Goal: Communication & Community: Answer question/provide support

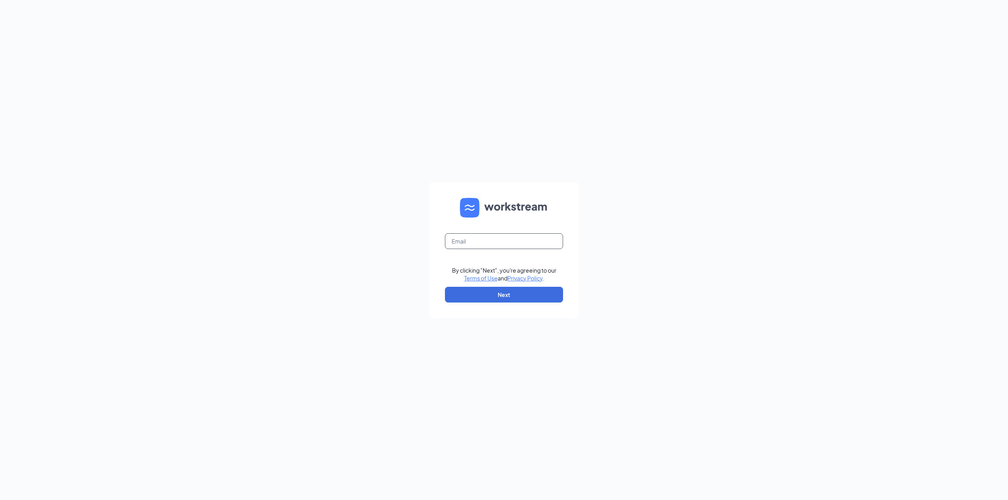
click at [513, 241] on input "text" at bounding box center [504, 242] width 118 height 16
type input "bg330culvers@yahoo.com"
click at [507, 297] on button "Next" at bounding box center [504, 295] width 118 height 16
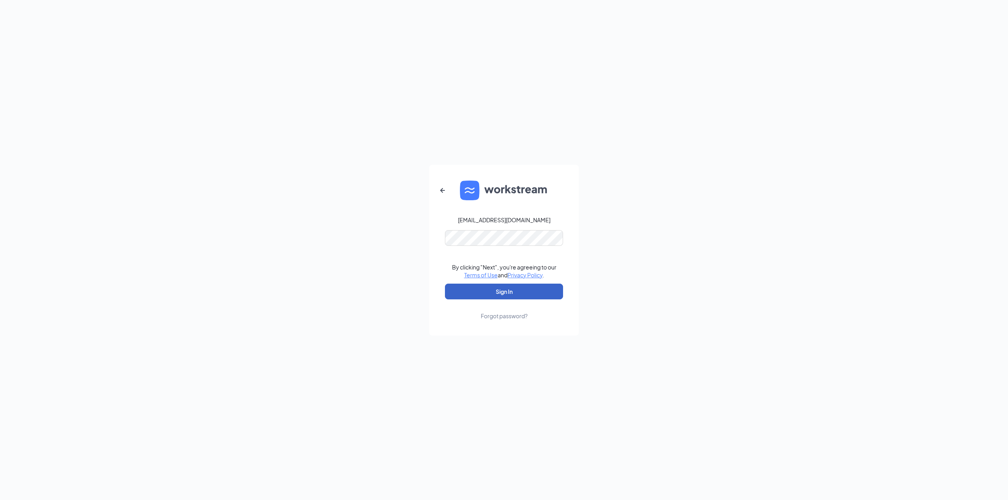
click at [519, 291] on button "Sign In" at bounding box center [504, 292] width 118 height 16
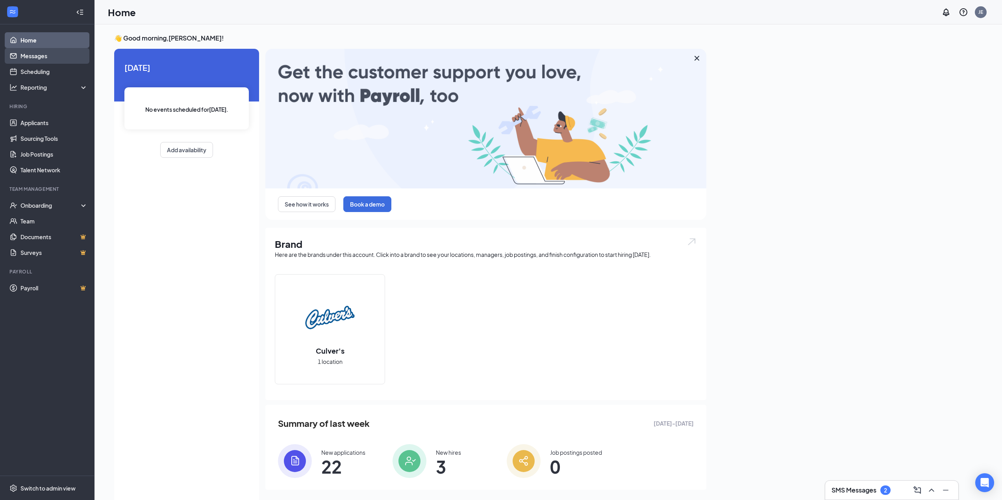
click at [39, 61] on link "Messages" at bounding box center [53, 56] width 67 height 16
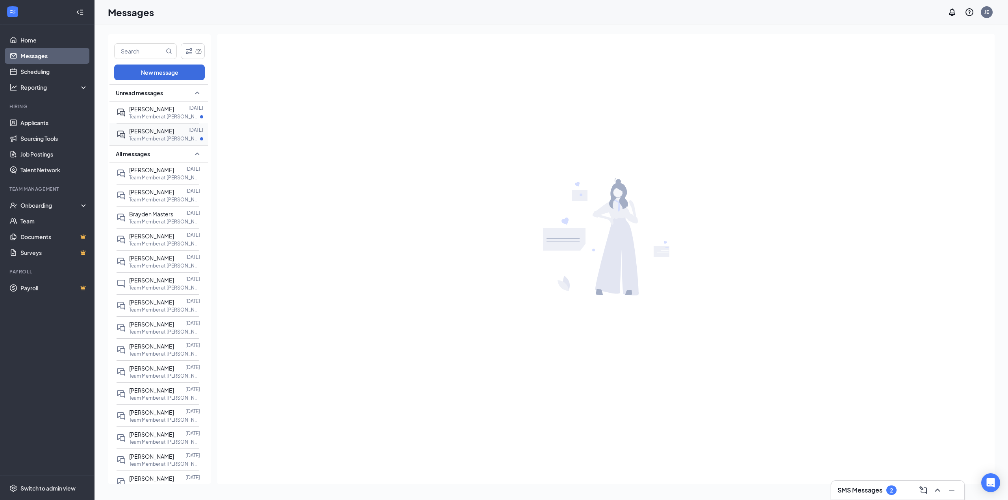
click at [164, 131] on span "[PERSON_NAME]" at bounding box center [151, 131] width 45 height 7
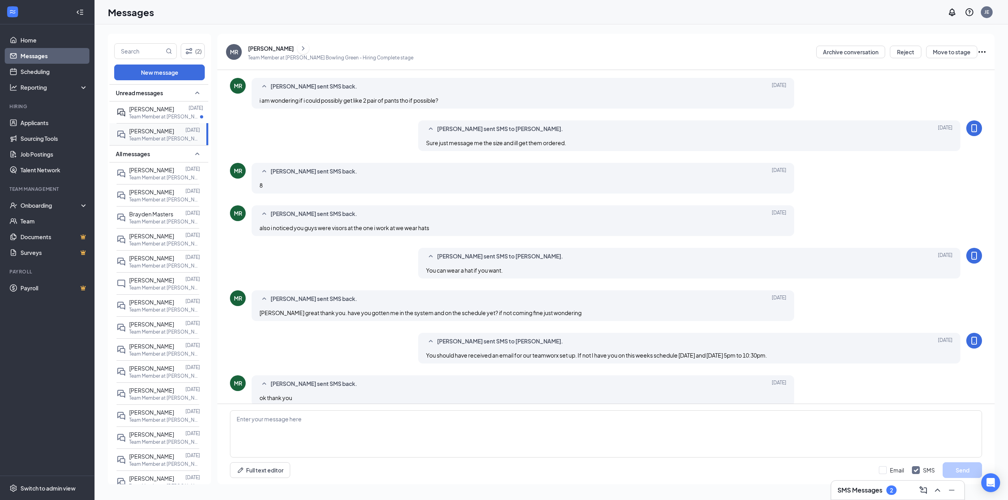
scroll to position [117, 0]
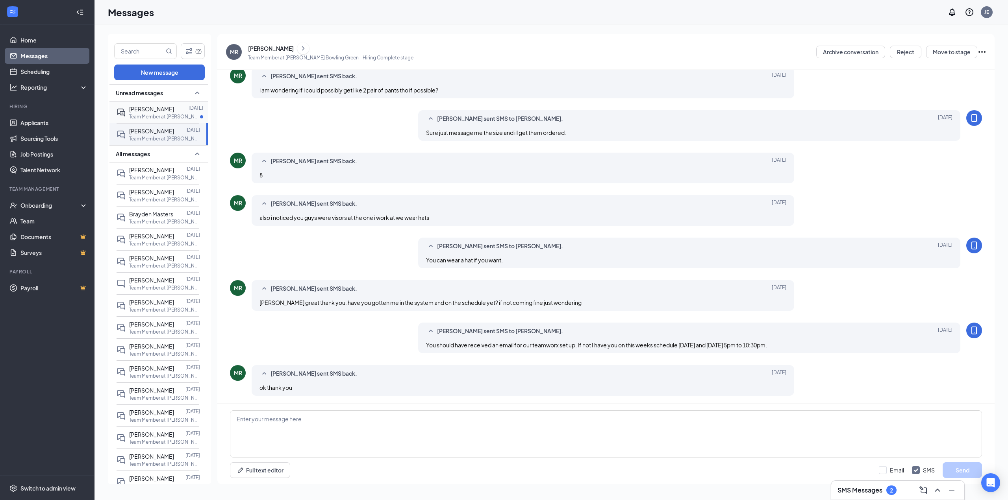
click at [153, 107] on span "[PERSON_NAME]" at bounding box center [151, 109] width 45 height 7
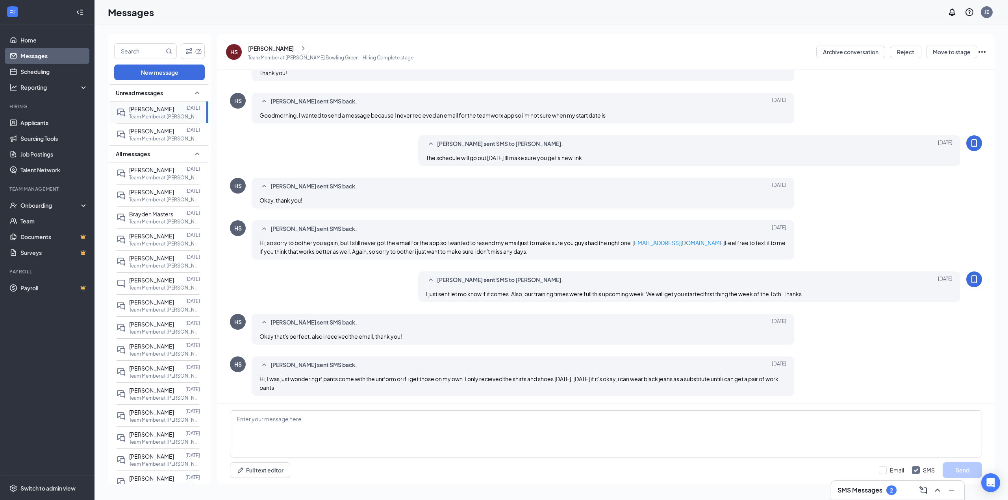
scroll to position [174, 0]
click at [372, 416] on textarea at bounding box center [606, 434] width 752 height 47
click at [442, 417] on textarea "That will work. Im off work [DATE] but can order them in the morning [DATE]" at bounding box center [606, 434] width 752 height 47
drag, startPoint x: 341, startPoint y: 244, endPoint x: 363, endPoint y: 244, distance: 22.8
click at [363, 244] on div "Hi, so sorry to bother you again, but I still never got the email for the app s…" at bounding box center [522, 247] width 527 height 17
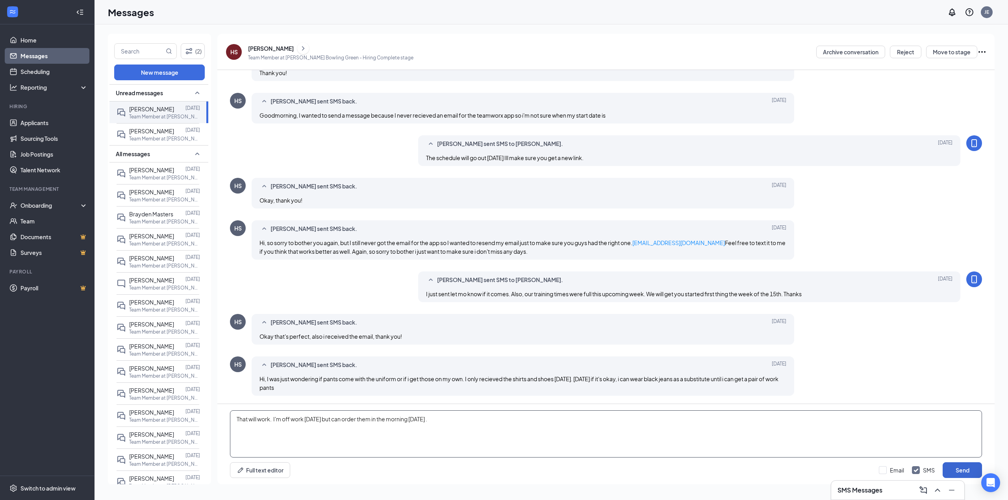
type textarea "That will work. I'm off work [DATE] but can order them in the morning [DATE] ."
click at [960, 474] on button "Send" at bounding box center [962, 471] width 39 height 16
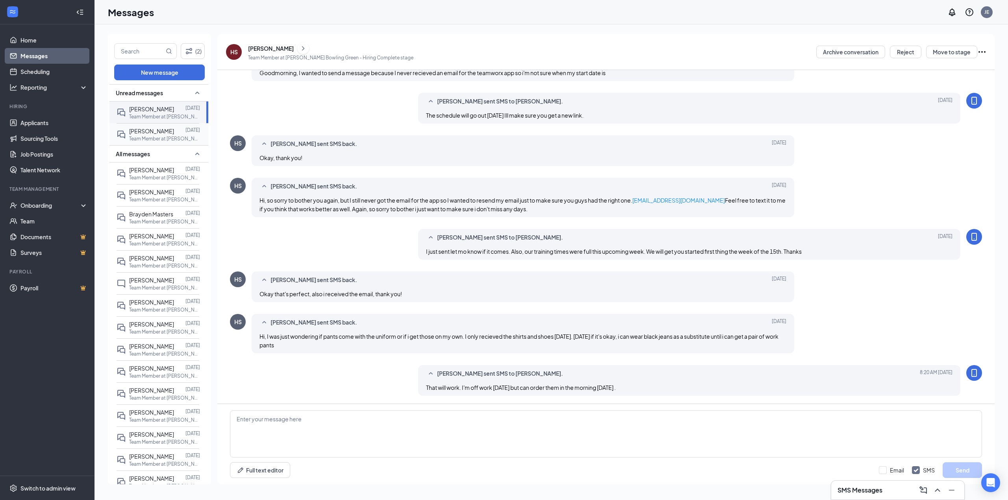
scroll to position [216, 0]
click at [146, 130] on span "[PERSON_NAME]" at bounding box center [151, 131] width 45 height 7
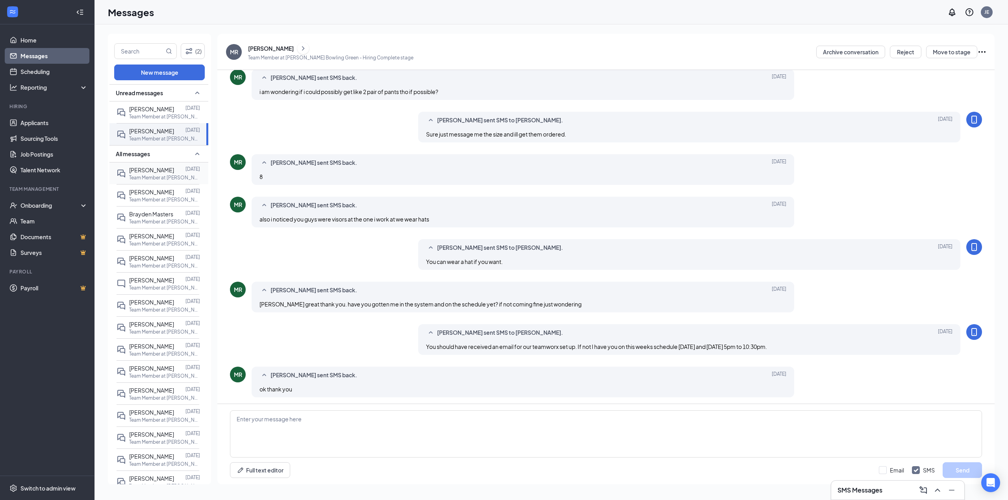
scroll to position [117, 0]
click at [148, 172] on span "[PERSON_NAME]" at bounding box center [151, 170] width 45 height 7
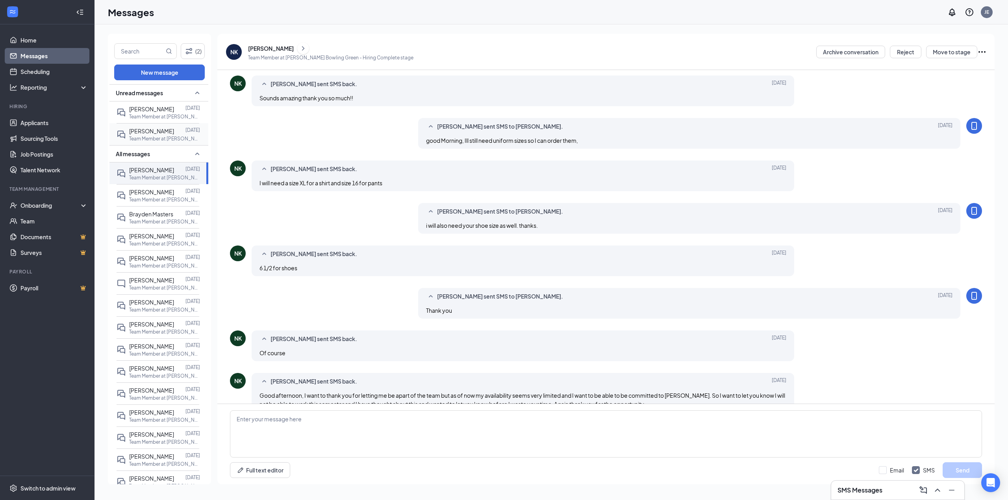
scroll to position [134, 0]
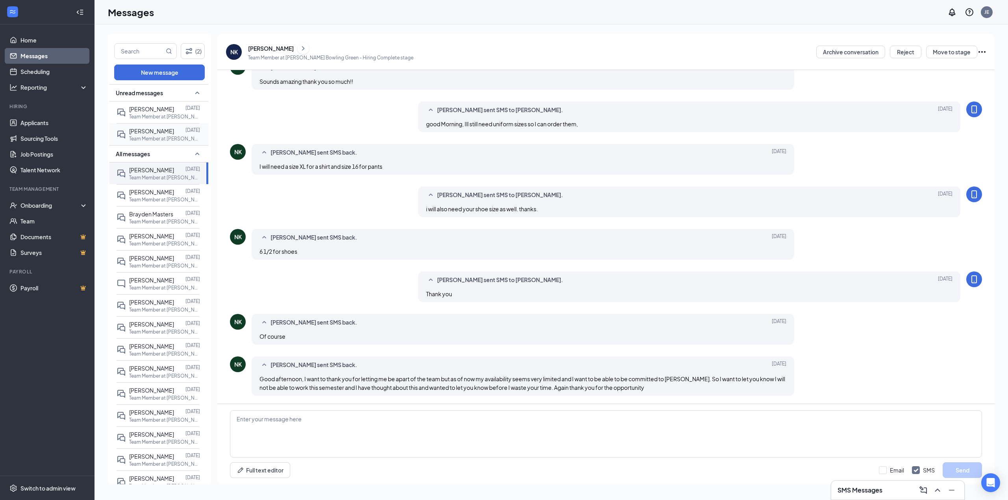
click at [157, 132] on span "[PERSON_NAME]" at bounding box center [151, 131] width 45 height 7
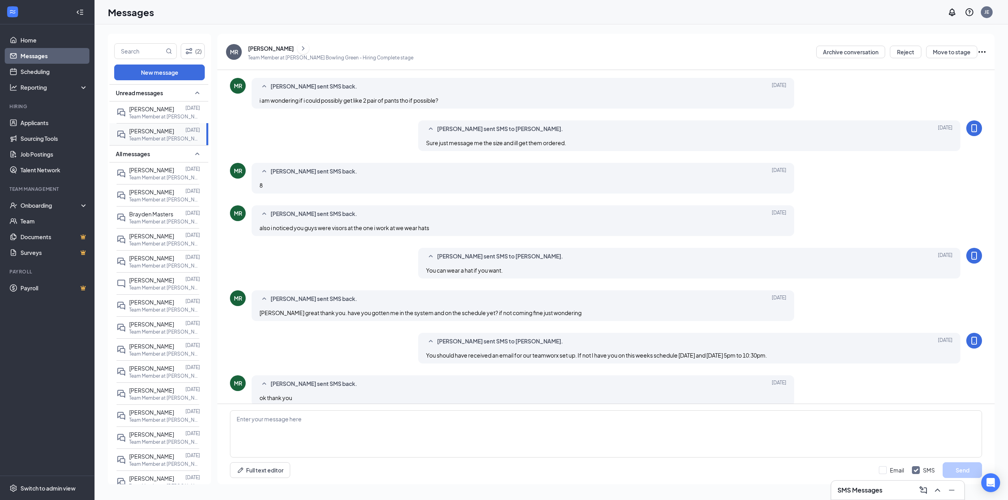
scroll to position [117, 0]
